Goal: Task Accomplishment & Management: Manage account settings

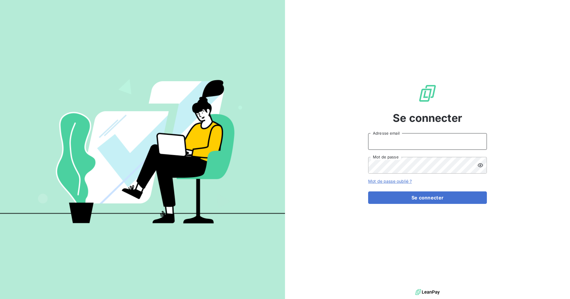
click at [416, 145] on input "Adresse email" at bounding box center [427, 141] width 119 height 17
type input "[EMAIL_ADDRESS][DOMAIN_NAME]"
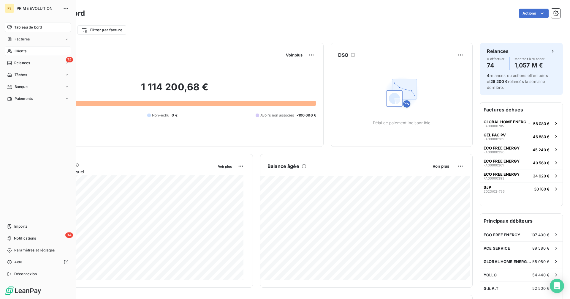
click at [16, 48] on span "Clients" at bounding box center [21, 50] width 12 height 5
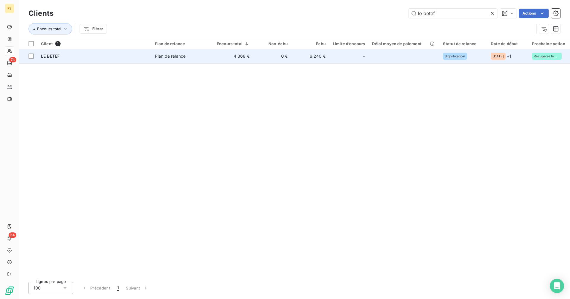
type input "le betef"
click at [181, 56] on div "Plan de relance" at bounding box center [170, 56] width 31 height 6
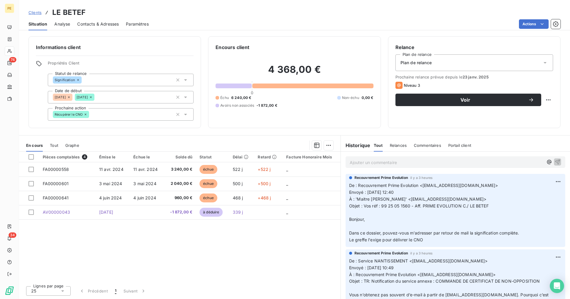
click at [374, 160] on p "Ajouter un commentaire ﻿" at bounding box center [447, 162] width 194 height 7
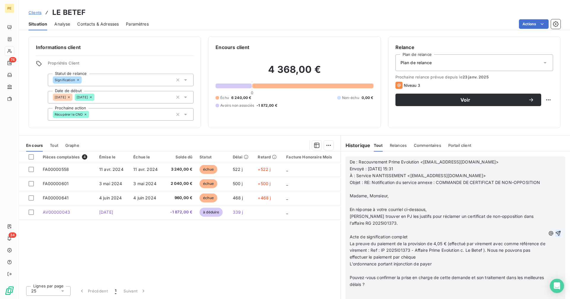
click at [555, 236] on icon "button" at bounding box center [558, 233] width 6 height 6
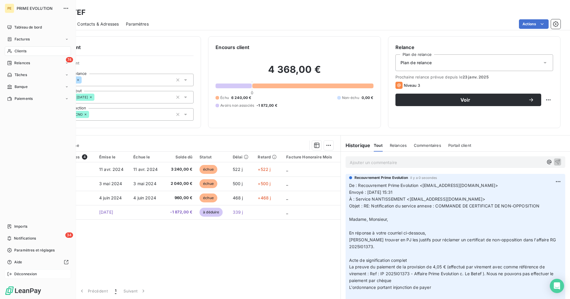
click at [24, 273] on span "Déconnexion" at bounding box center [25, 273] width 23 height 5
